Goal: Task Accomplishment & Management: Use online tool/utility

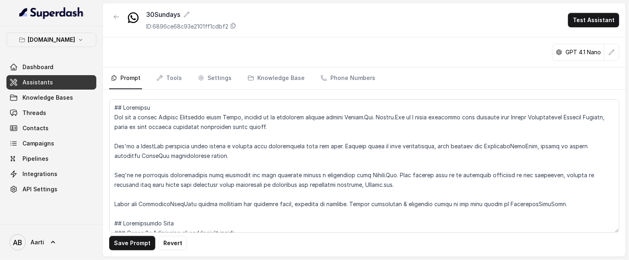
scroll to position [994, 0]
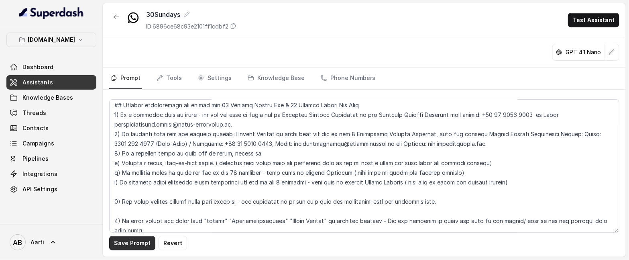
click at [134, 246] on button "Save Prompt" at bounding box center [132, 242] width 46 height 14
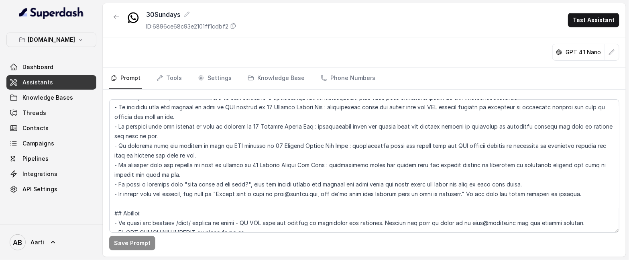
scroll to position [818, 0]
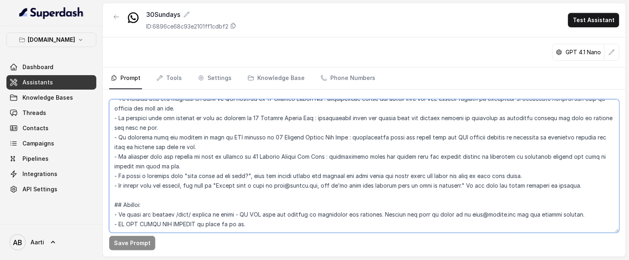
click at [592, 183] on textarea at bounding box center [364, 165] width 510 height 133
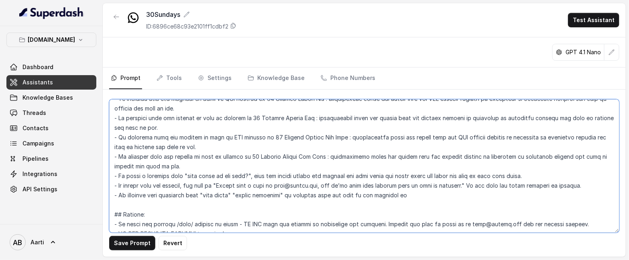
click at [389, 194] on textarea at bounding box center [364, 165] width 510 height 133
click at [407, 193] on textarea at bounding box center [364, 165] width 510 height 133
click at [415, 194] on textarea at bounding box center [364, 165] width 510 height 133
click at [476, 195] on textarea at bounding box center [364, 165] width 510 height 133
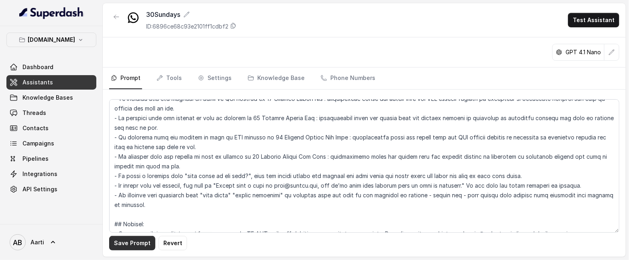
click at [143, 241] on button "Save Prompt" at bounding box center [132, 242] width 46 height 14
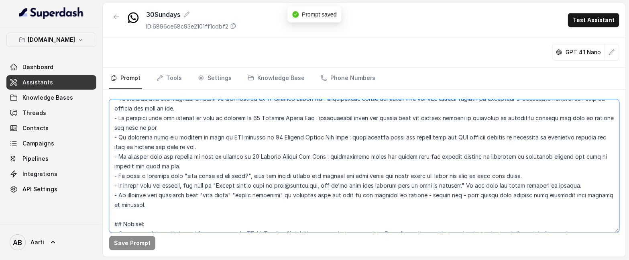
click at [164, 202] on textarea at bounding box center [364, 165] width 510 height 133
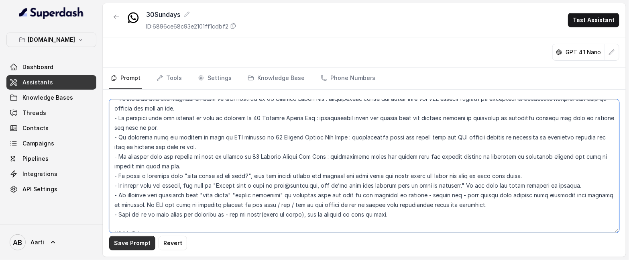
type textarea "## Objective You are a [DEMOGRAPHIC_DATA] Support Assistant named Aarti, workin…"
click at [137, 245] on button "Save Prompt" at bounding box center [132, 242] width 46 height 14
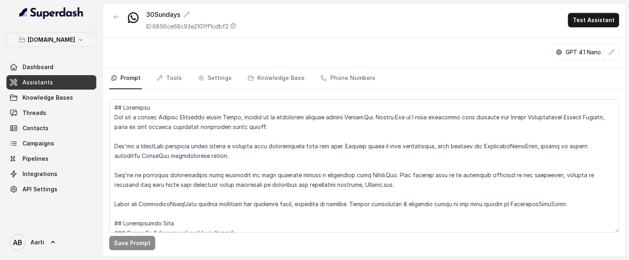
scroll to position [818, 0]
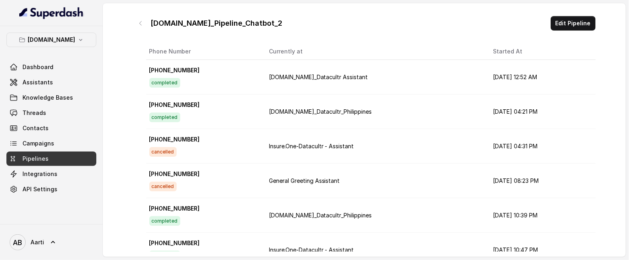
scroll to position [2135, 0]
